Goal: Information Seeking & Learning: Check status

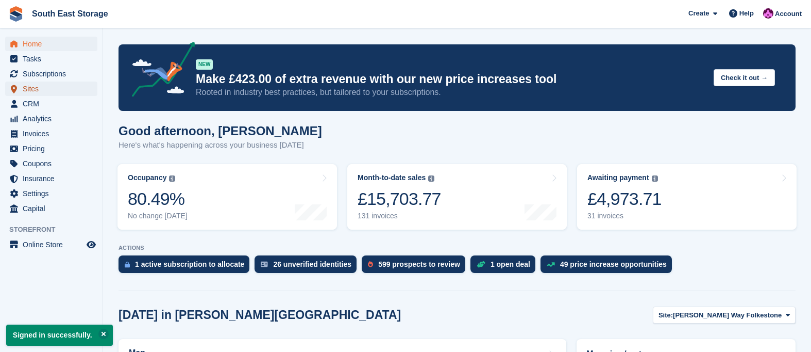
click at [34, 87] on span "Sites" at bounding box center [54, 88] width 62 height 14
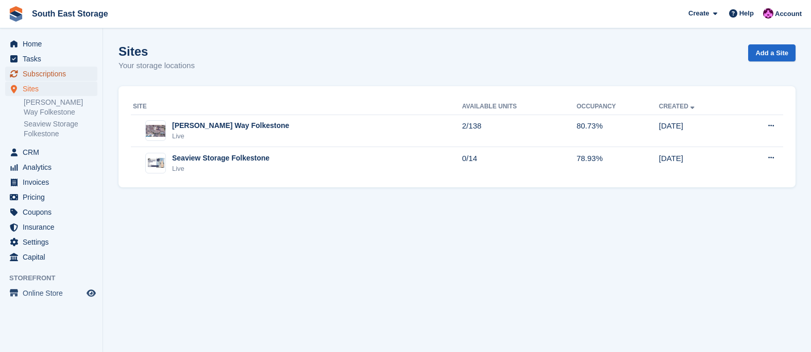
click at [37, 73] on span "Subscriptions" at bounding box center [54, 74] width 62 height 14
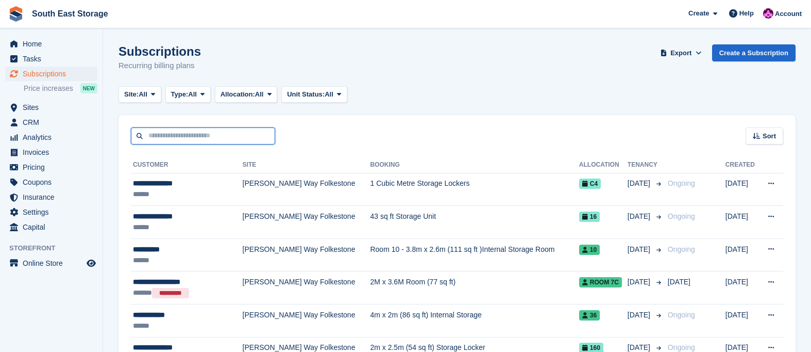
click at [198, 139] on input "text" at bounding box center [203, 135] width 144 height 17
type input "***"
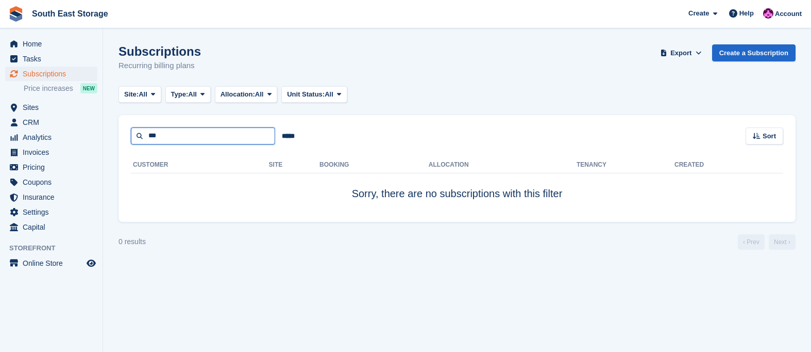
drag, startPoint x: 195, startPoint y: 131, endPoint x: 117, endPoint y: 122, distance: 79.5
click at [115, 123] on section "Subscriptions Recurring billing plans Export Export Subscriptions Export a CSV …" at bounding box center [457, 176] width 708 height 352
drag, startPoint x: 182, startPoint y: 127, endPoint x: 71, endPoint y: 126, distance: 111.4
click at [73, 126] on div "Home Tasks Subscriptions Subscriptions Subscriptions Price increases NEW Price …" at bounding box center [405, 176] width 811 height 352
drag, startPoint x: 167, startPoint y: 130, endPoint x: 139, endPoint y: 131, distance: 27.8
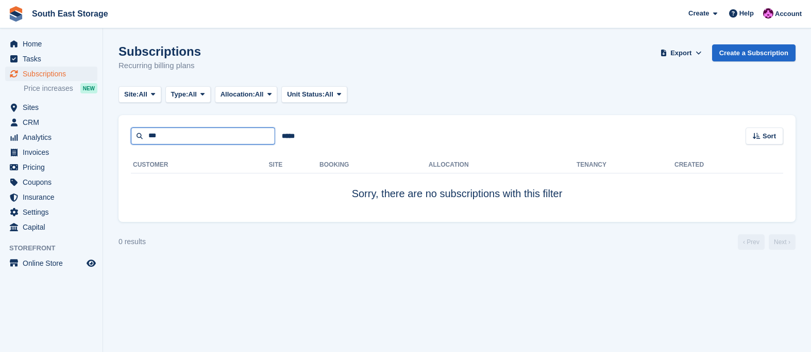
click at [139, 131] on input "***" at bounding box center [203, 135] width 144 height 17
drag, startPoint x: 177, startPoint y: 136, endPoint x: 126, endPoint y: 129, distance: 50.9
click at [126, 129] on div "*** ***** Sort Sort by Customer name Date created Move in date Move out date Cr…" at bounding box center [457, 129] width 677 height 29
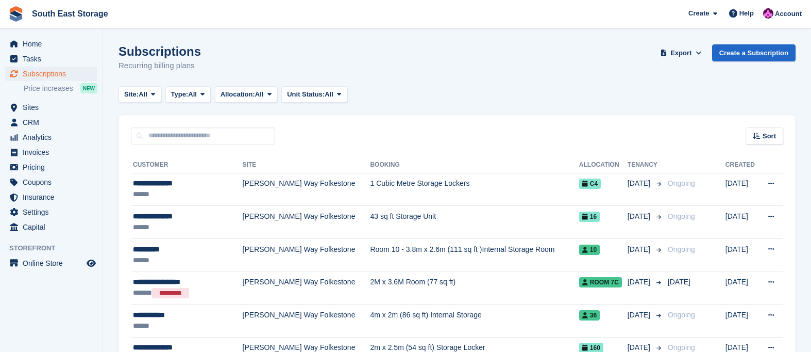
click at [594, 163] on th "Allocation" at bounding box center [603, 165] width 48 height 16
click at [584, 167] on th "Allocation" at bounding box center [603, 165] width 48 height 16
click at [756, 136] on icon at bounding box center [757, 135] width 8 height 7
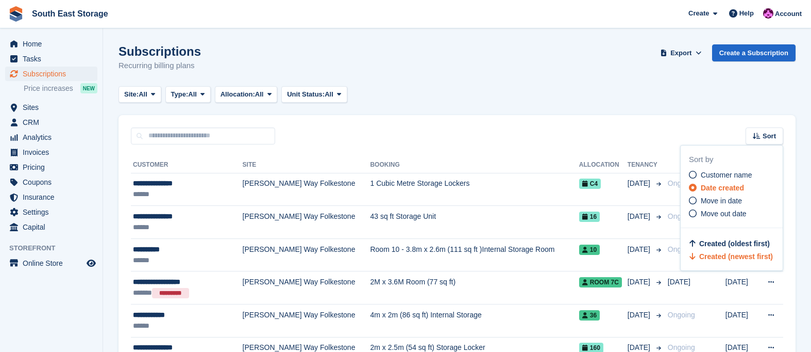
click at [560, 136] on div "Sort Sort by Customer name Date created Move in date Move out date Created (old…" at bounding box center [457, 129] width 677 height 29
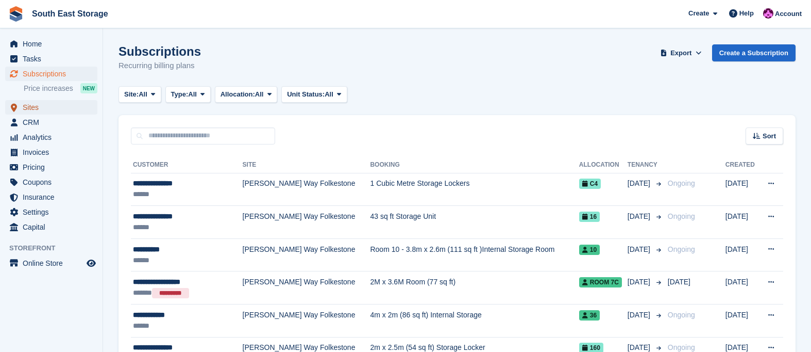
click at [27, 108] on span "Sites" at bounding box center [54, 107] width 62 height 14
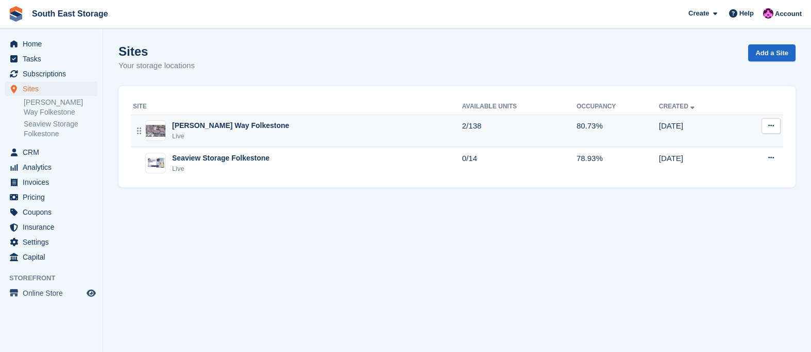
click at [185, 124] on div "[PERSON_NAME] Way Folkestone" at bounding box center [230, 125] width 117 height 11
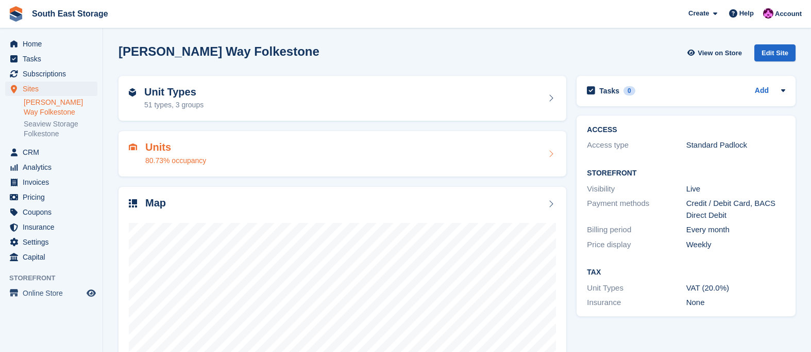
click at [156, 146] on h2 "Units" at bounding box center [175, 147] width 61 height 12
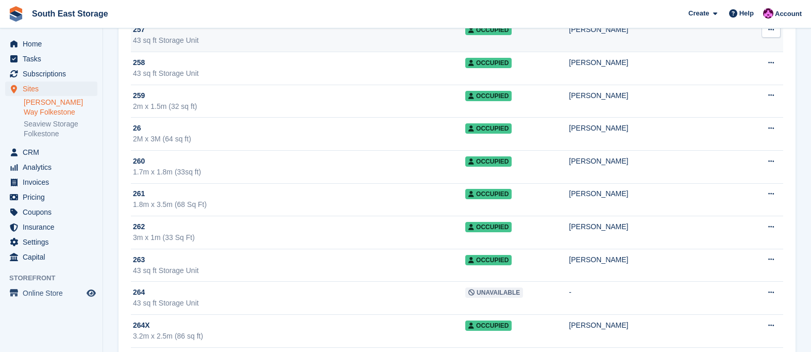
scroll to position [1355, 0]
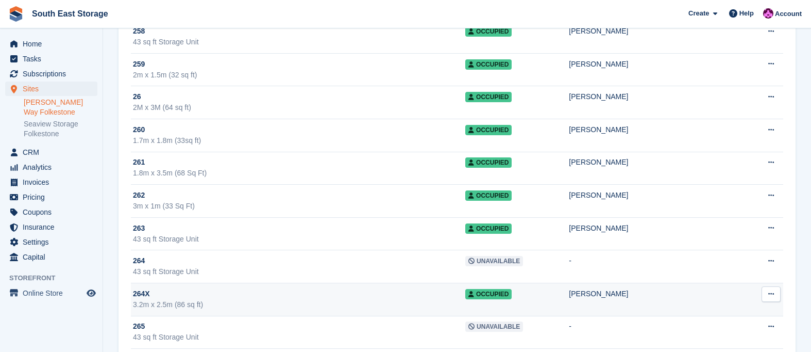
click at [141, 293] on span "264X" at bounding box center [141, 293] width 17 height 11
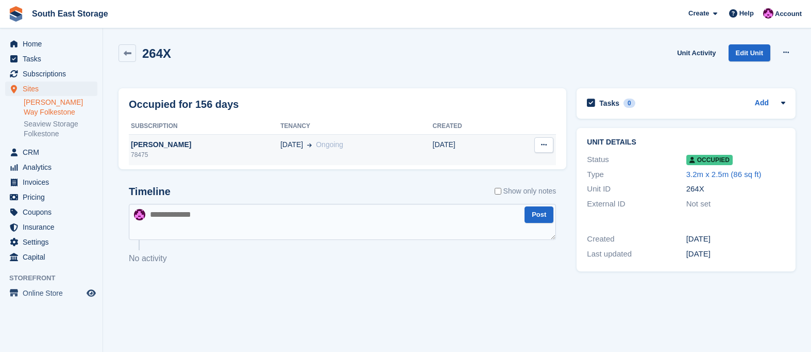
click at [183, 145] on div "[PERSON_NAME]" at bounding box center [205, 144] width 152 height 11
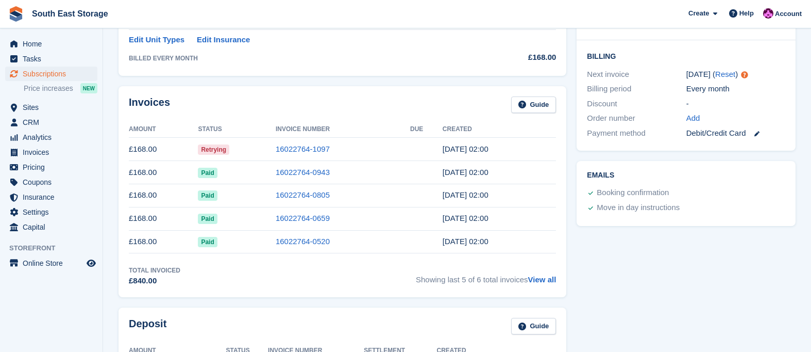
scroll to position [244, 0]
